Goal: Navigation & Orientation: Find specific page/section

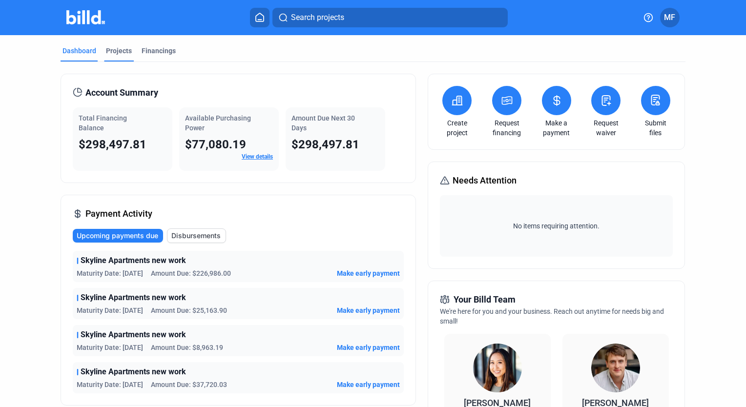
click at [117, 53] on div "Projects" at bounding box center [119, 51] width 26 height 10
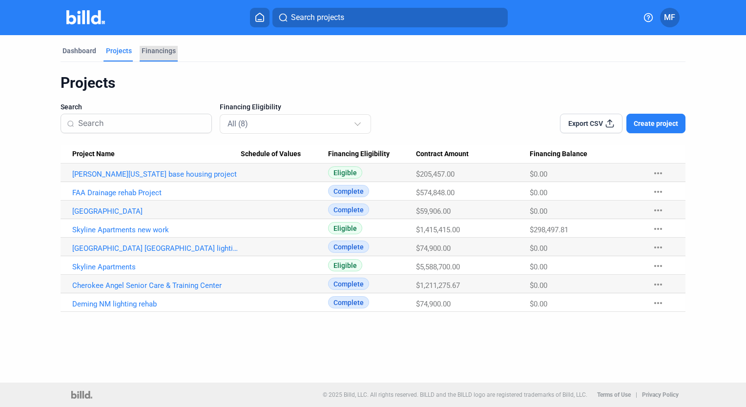
click at [155, 49] on div "Financings" at bounding box center [159, 51] width 34 height 10
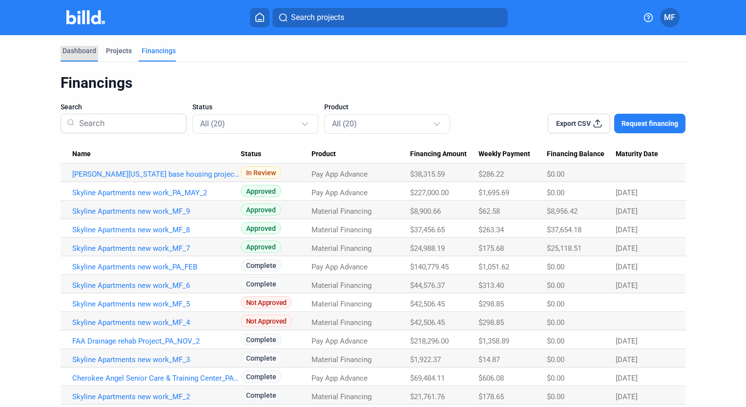
click at [73, 52] on div "Dashboard" at bounding box center [80, 51] width 34 height 10
